Goal: Task Accomplishment & Management: Complete application form

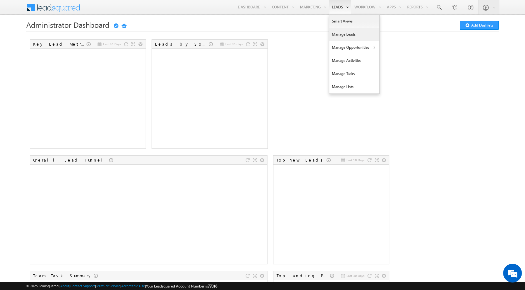
click at [332, 33] on link "Manage Leads" at bounding box center [354, 34] width 50 height 13
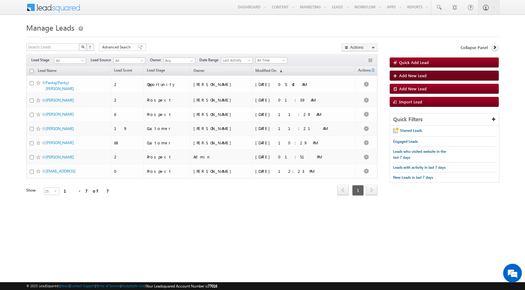
click at [411, 74] on span "Add New Lead" at bounding box center [412, 75] width 27 height 5
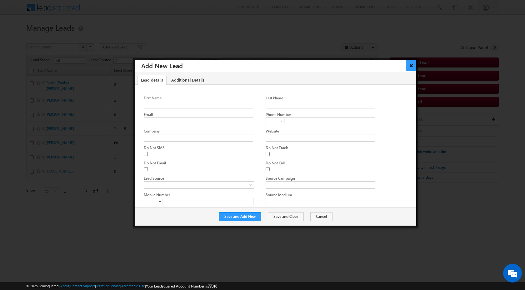
click at [412, 65] on button "×" at bounding box center [411, 65] width 10 height 11
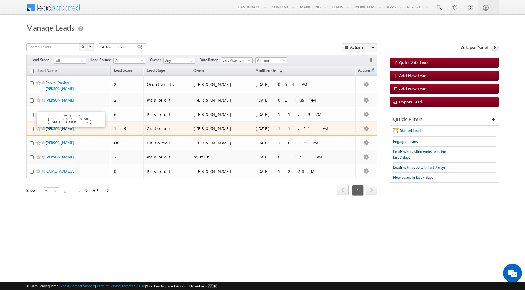
click at [60, 127] on link "[PERSON_NAME]" at bounding box center [60, 128] width 28 height 5
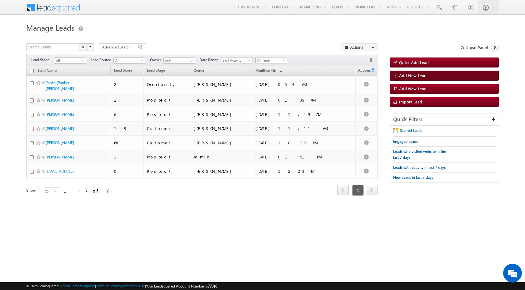
click at [407, 76] on span "Add New Lead" at bounding box center [412, 75] width 27 height 5
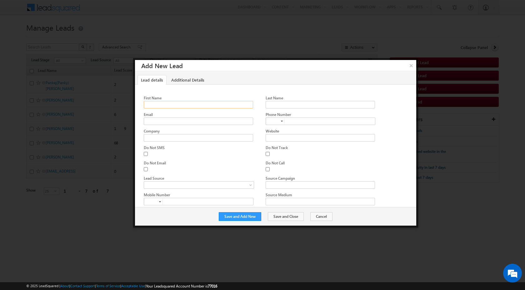
click at [215, 104] on input "First Name" at bounding box center [198, 104] width 109 height 7
type input "S"
type input "BAMMA"
click at [237, 120] on input "Email" at bounding box center [198, 120] width 109 height 7
type input "[PERSON_NAME][EMAIL_ADDRESS]"
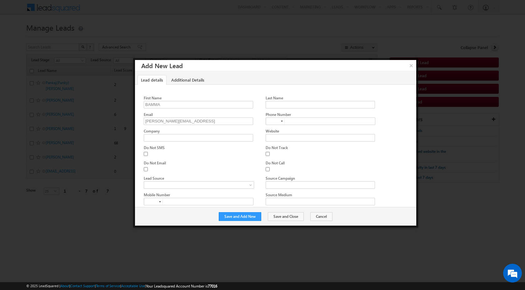
click at [232, 89] on div "First Name [GEOGRAPHIC_DATA] Last Name Email [PERSON_NAME][EMAIL_ADDRESS] Phone…" at bounding box center [275, 236] width 281 height 303
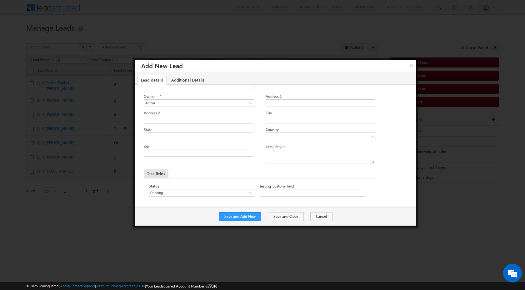
scroll to position [183, 0]
click at [248, 216] on button "Save and Add New" at bounding box center [240, 216] width 42 height 9
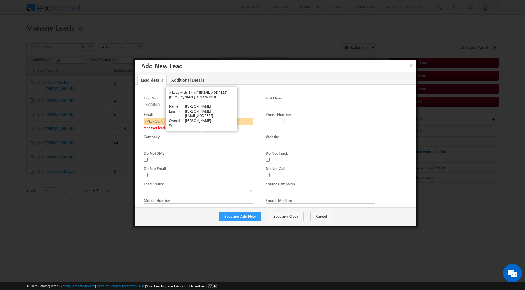
click at [202, 128] on link "View Details" at bounding box center [200, 128] width 19 height 4
